Goal: Task Accomplishment & Management: Manage account settings

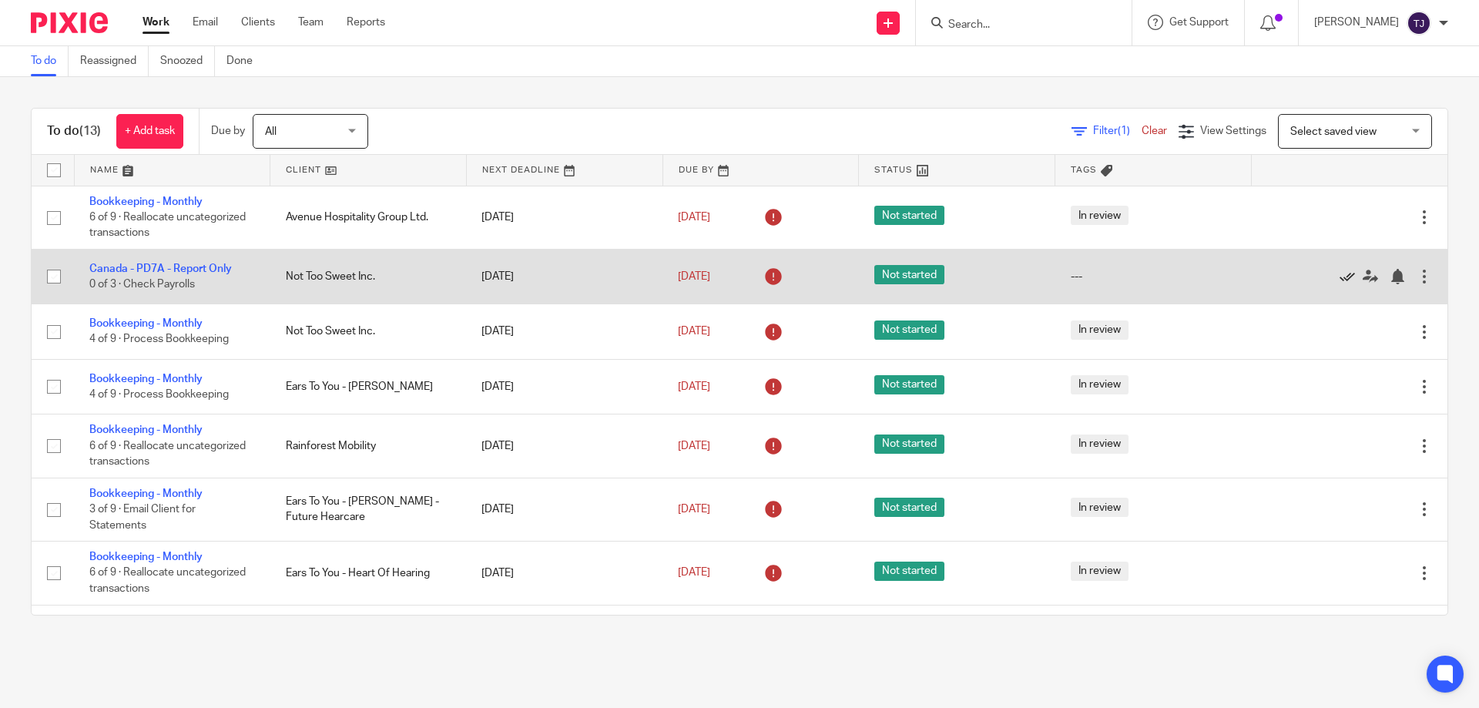
click at [1340, 275] on icon at bounding box center [1347, 276] width 15 height 15
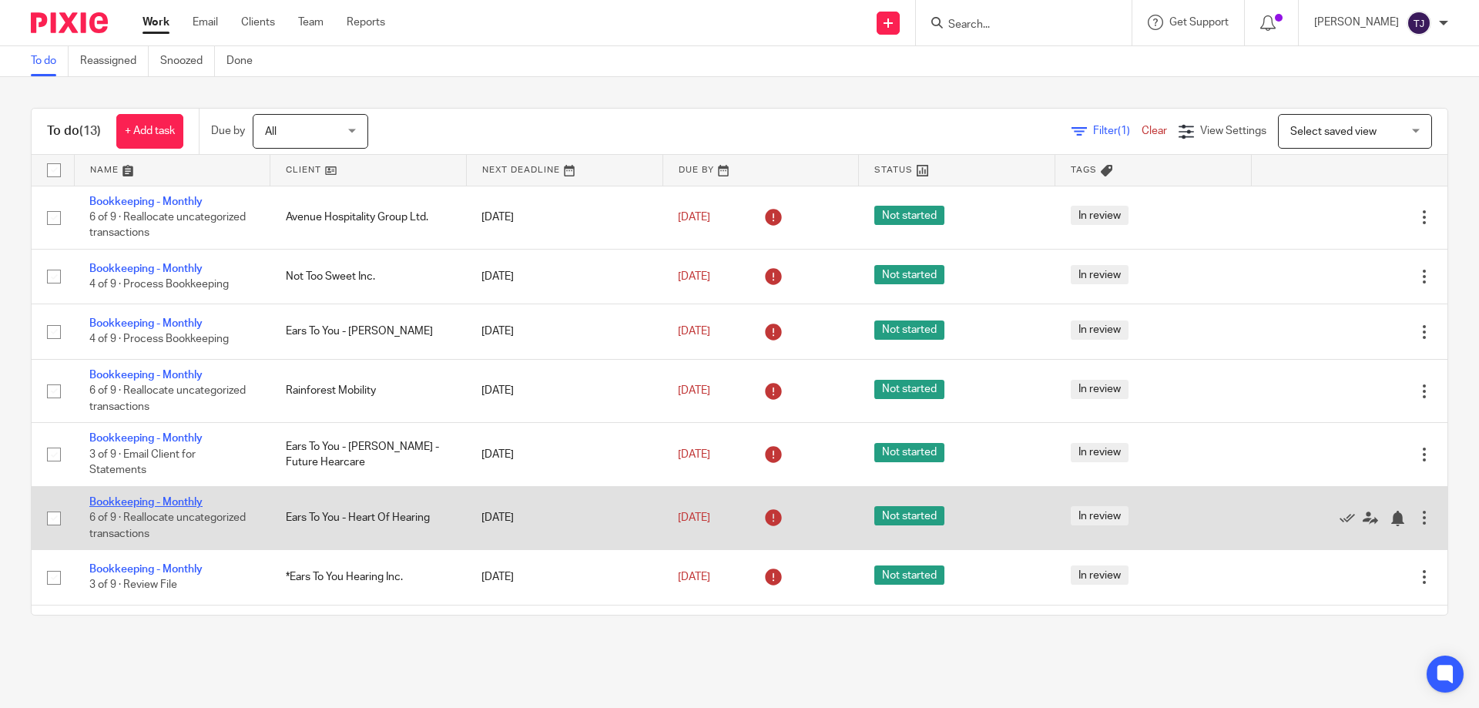
click at [130, 501] on link "Bookkeeping - Monthly" at bounding box center [145, 502] width 113 height 11
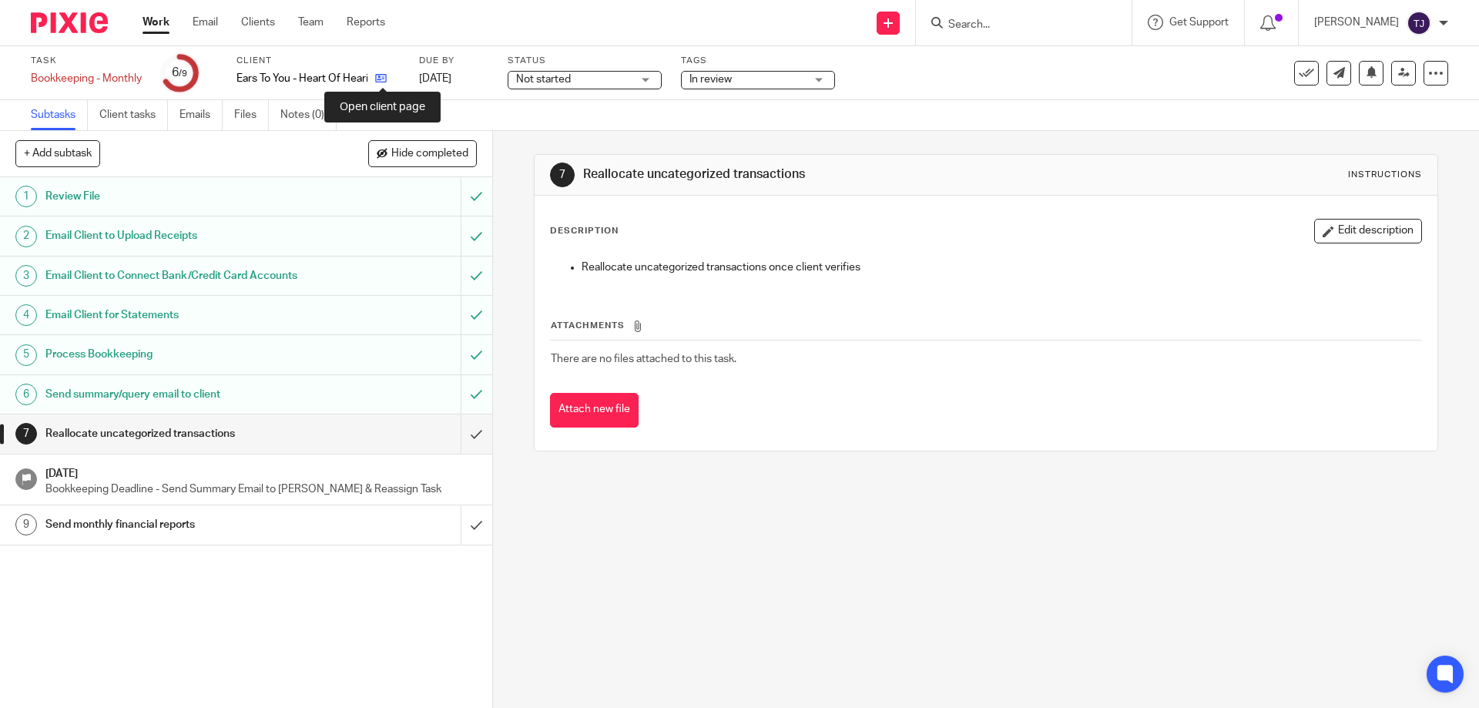
click at [380, 74] on icon at bounding box center [381, 78] width 12 height 12
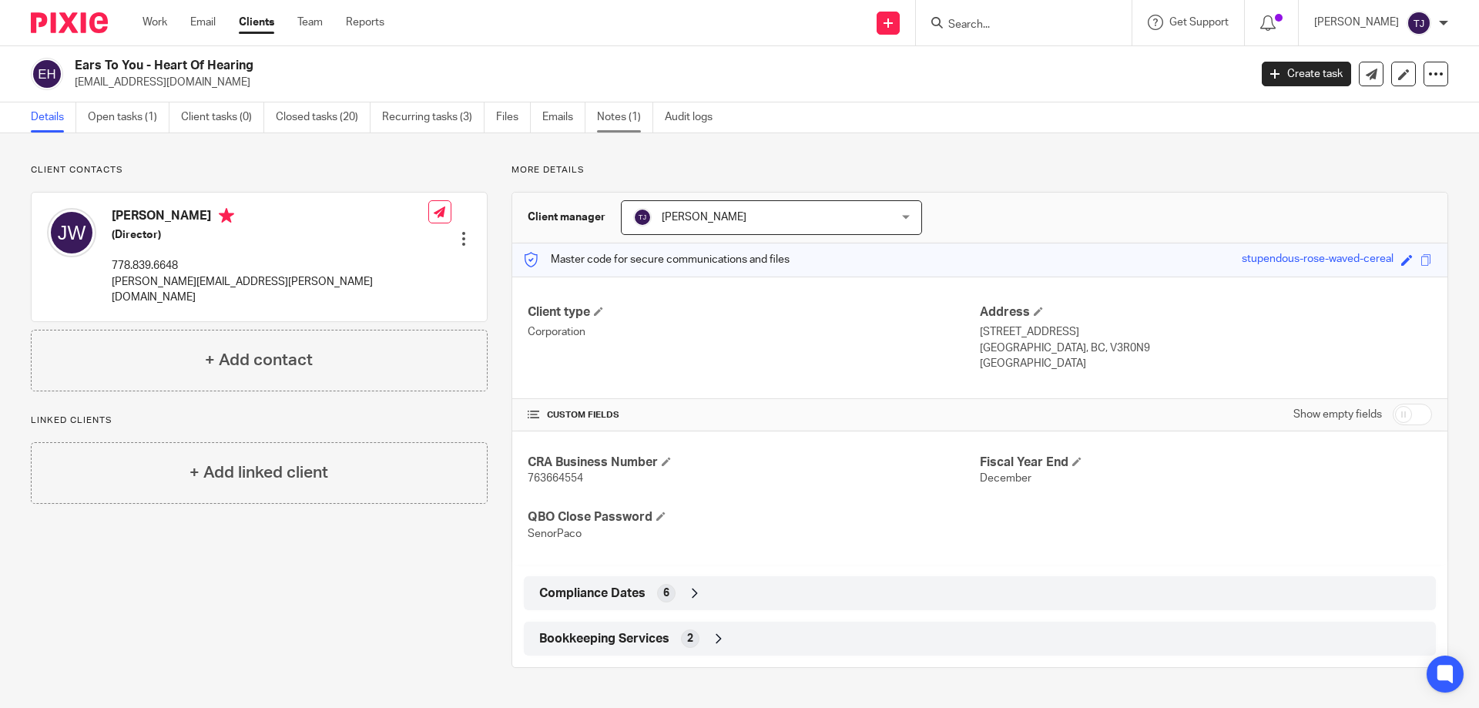
click at [620, 116] on link "Notes (1)" at bounding box center [625, 117] width 56 height 30
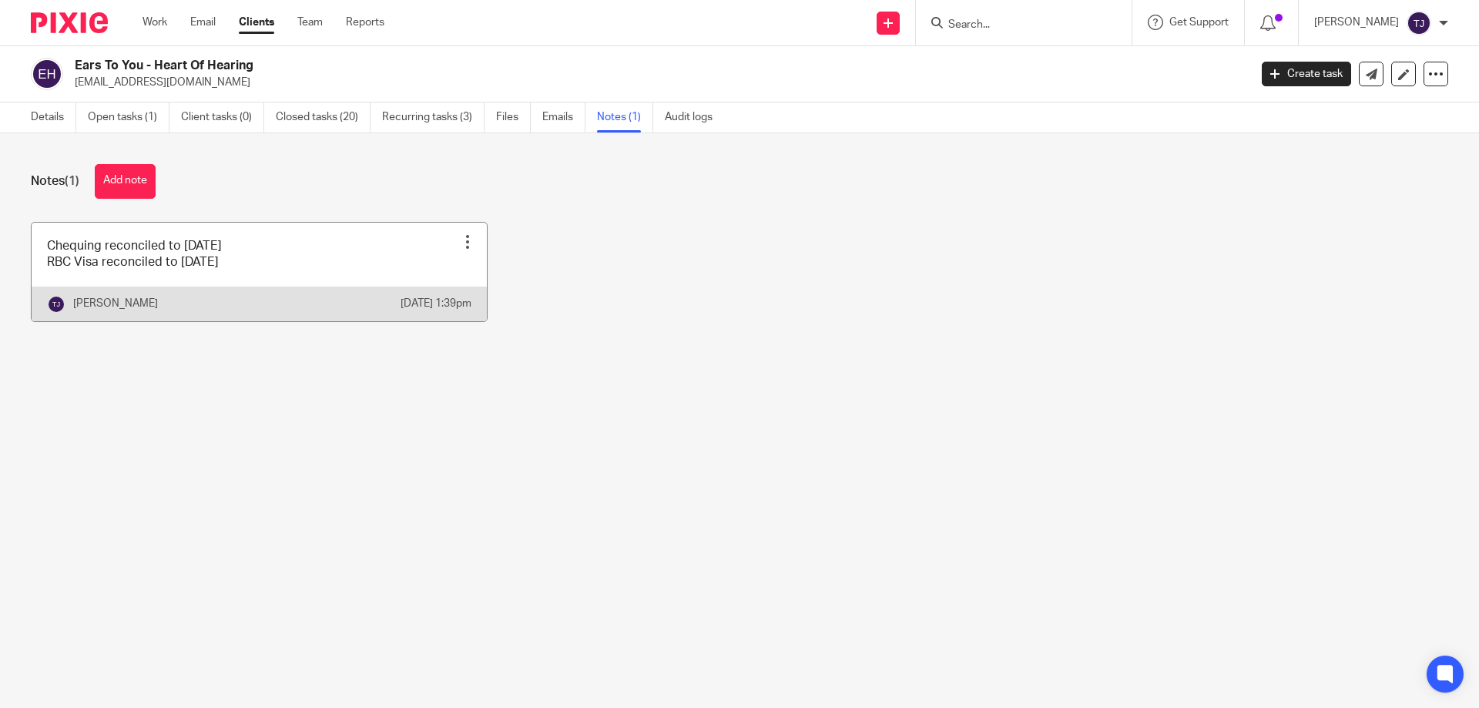
click at [246, 263] on link at bounding box center [259, 272] width 455 height 99
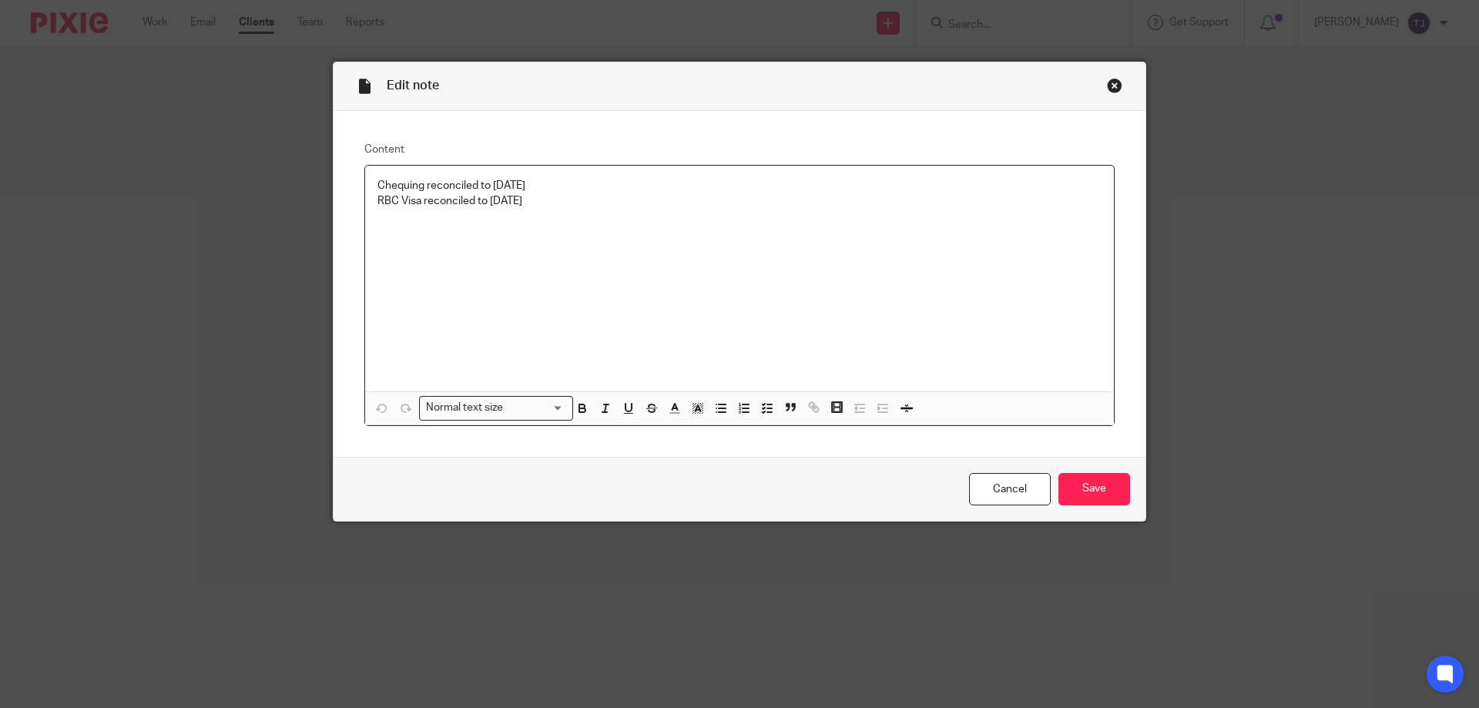
click at [531, 186] on p "Chequing reconciled to July 11" at bounding box center [739, 185] width 724 height 15
click at [1084, 478] on input "Save" at bounding box center [1094, 489] width 72 height 33
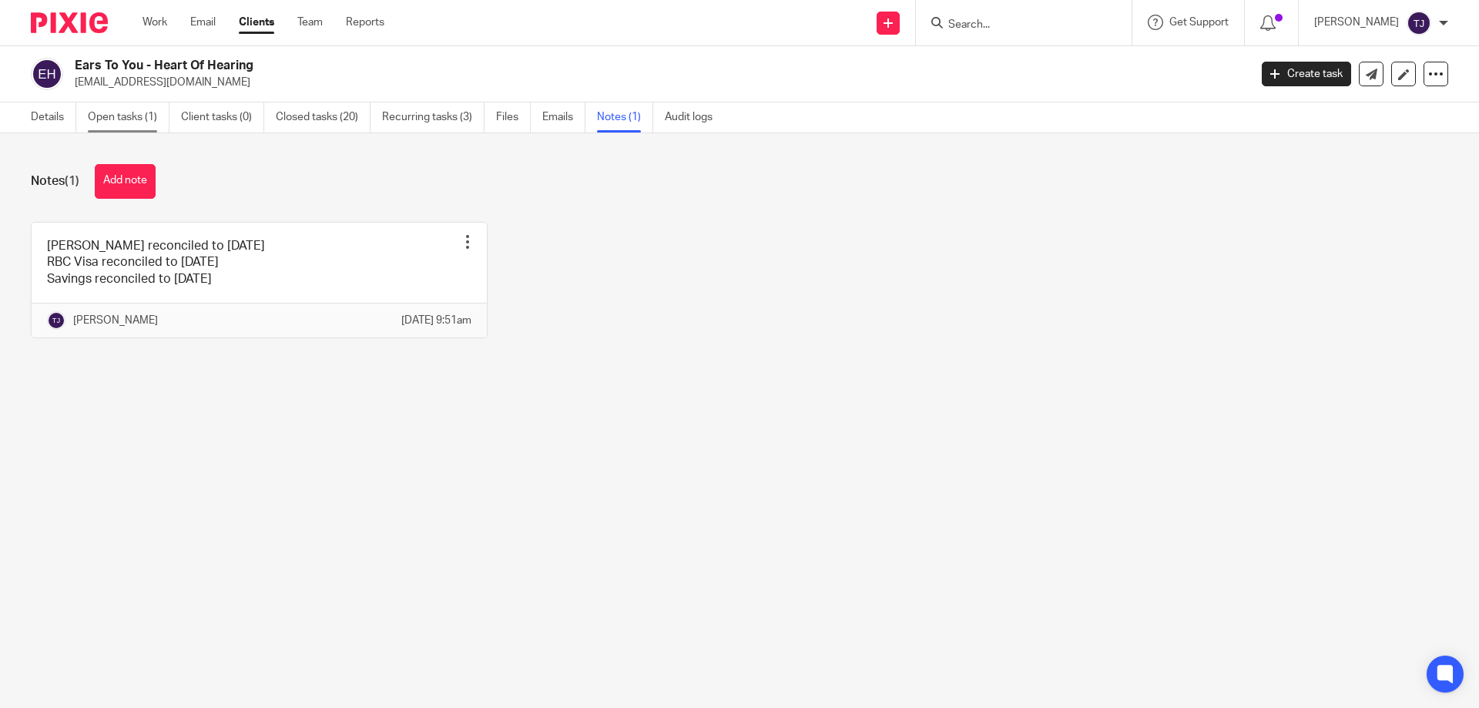
click at [117, 114] on link "Open tasks (1)" at bounding box center [129, 117] width 82 height 30
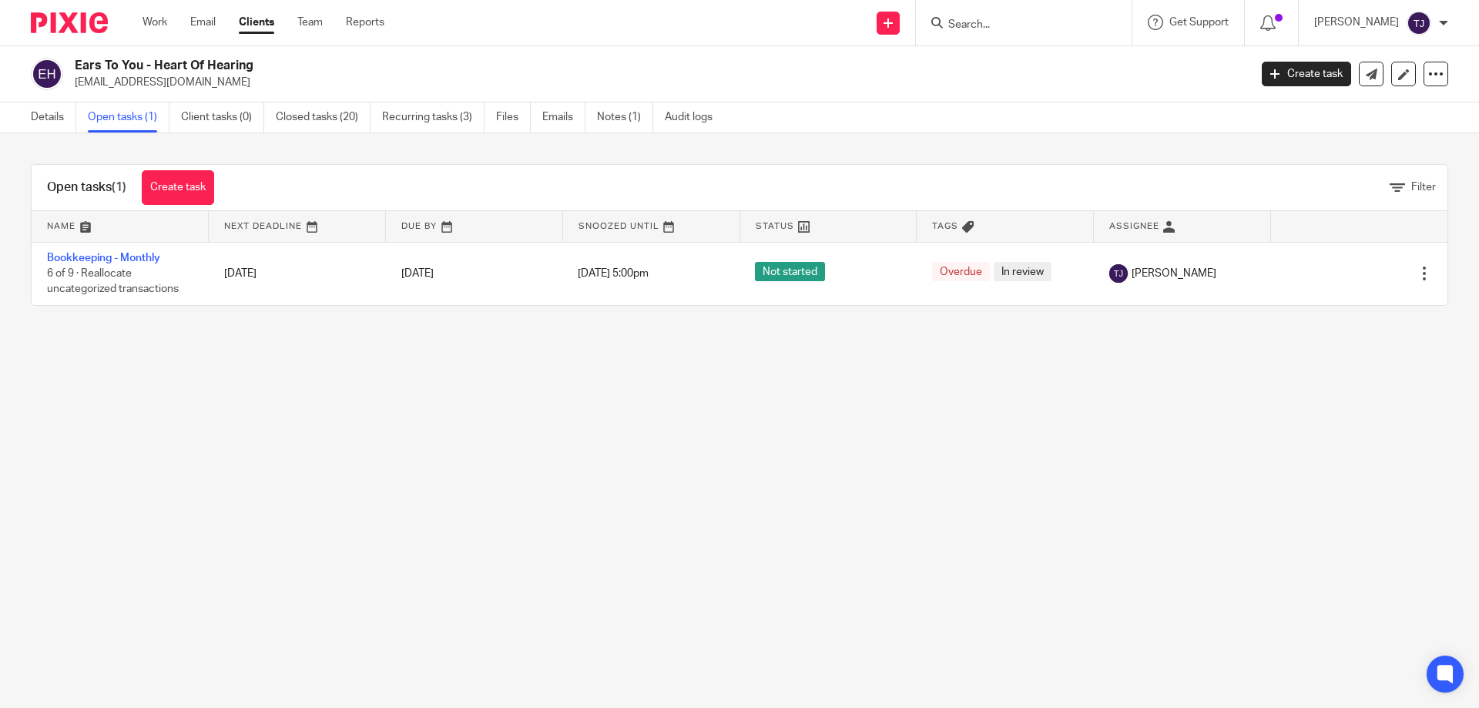
click at [75, 24] on img at bounding box center [69, 22] width 77 height 21
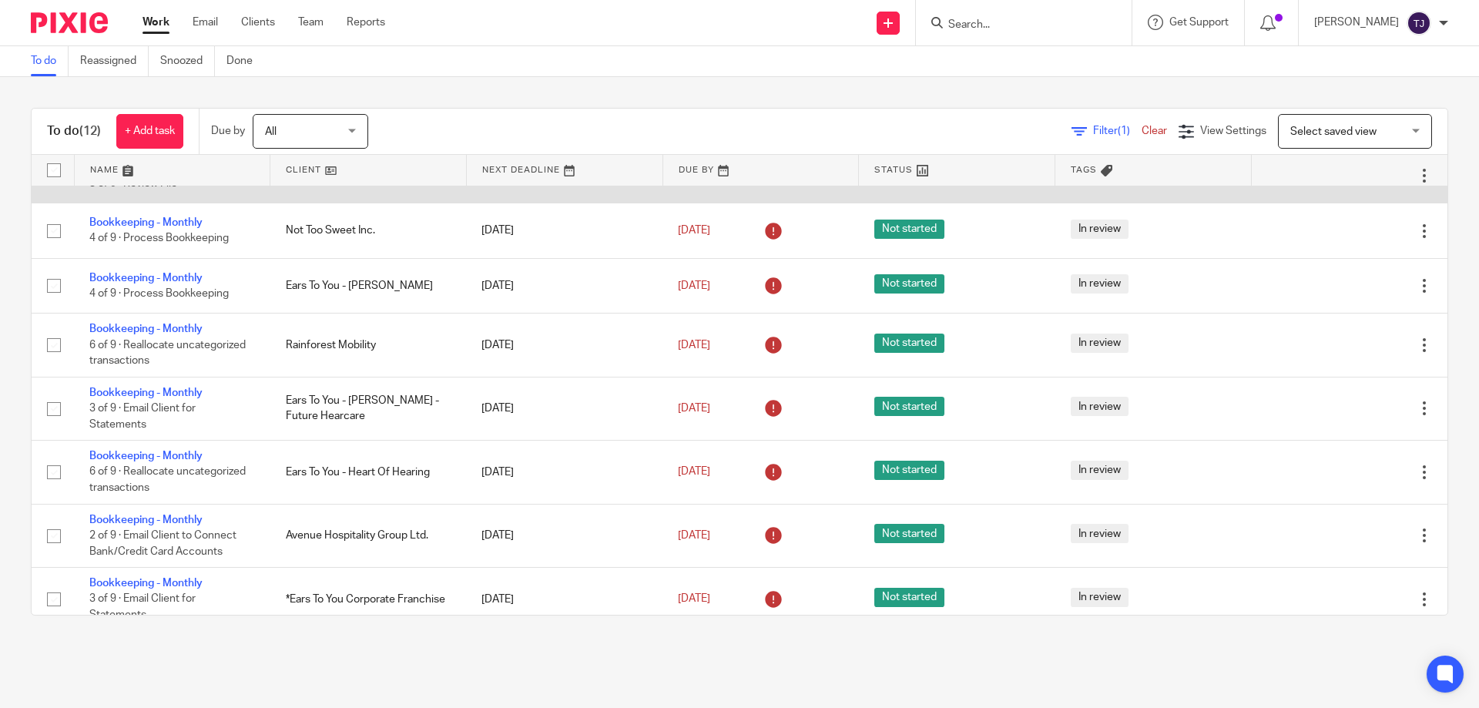
scroll to position [330, 0]
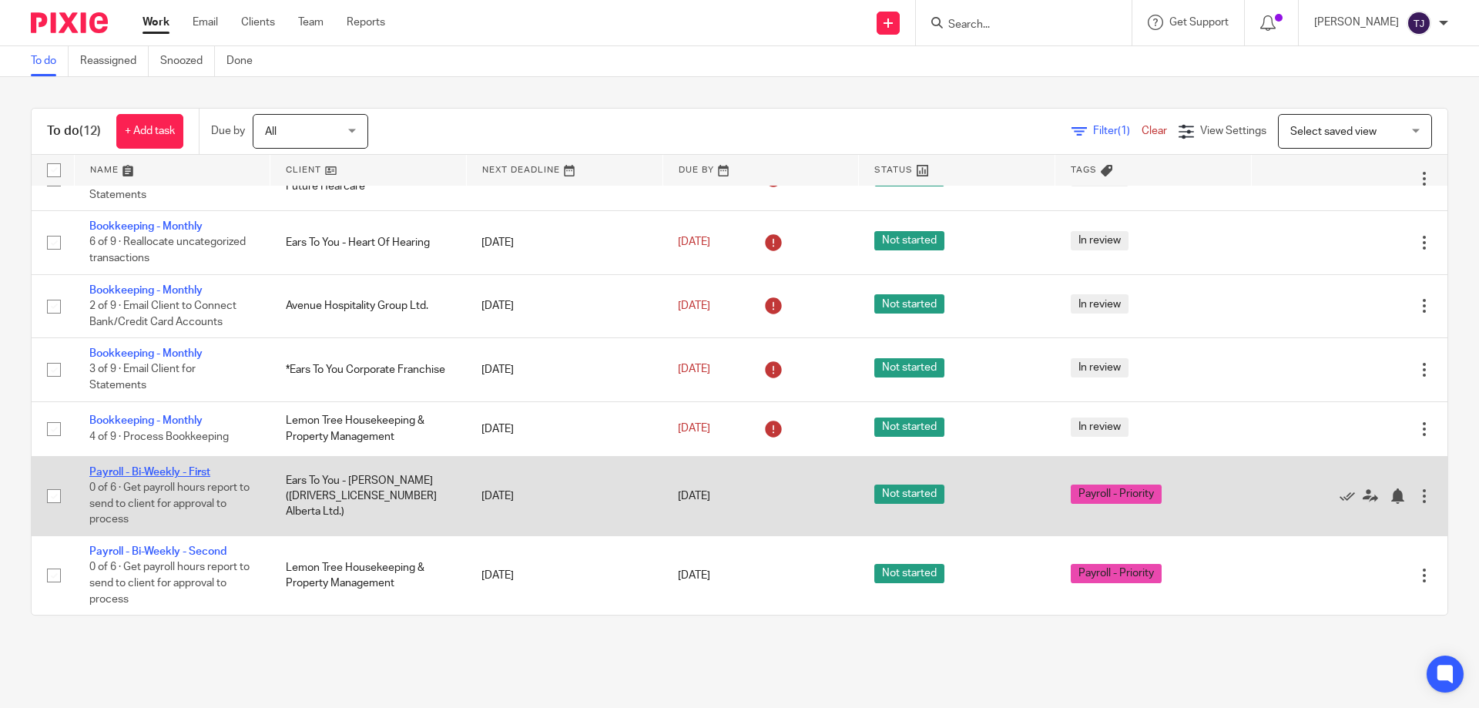
click at [154, 471] on link "Payroll - Bi-Weekly - First" at bounding box center [149, 472] width 121 height 11
